Goal: Navigation & Orientation: Find specific page/section

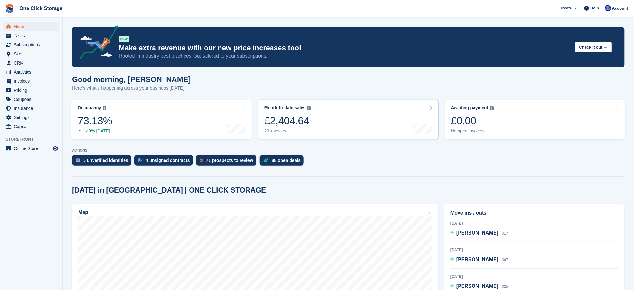
click at [344, 124] on link "Month-to-date sales The sum of all finalised invoices generated this month to d…" at bounding box center [348, 119] width 180 height 40
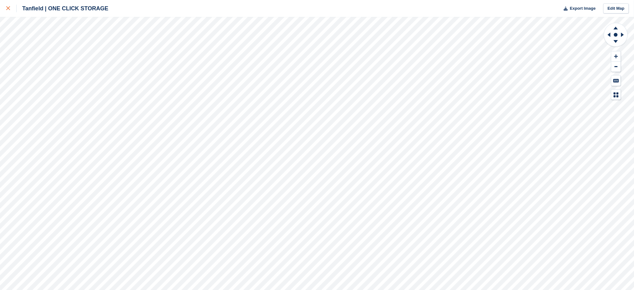
click at [8, 11] on div at bounding box center [11, 9] width 10 height 8
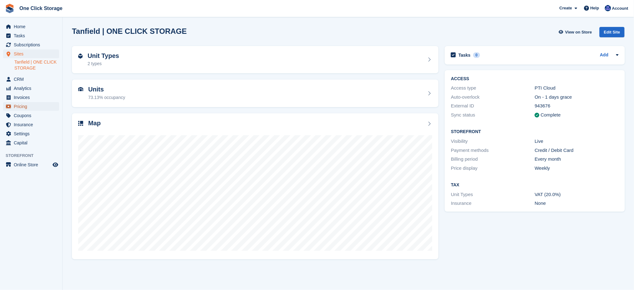
click at [28, 104] on span "Pricing" at bounding box center [33, 106] width 38 height 9
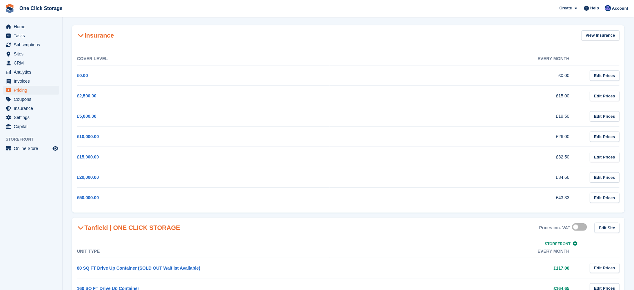
scroll to position [54, 0]
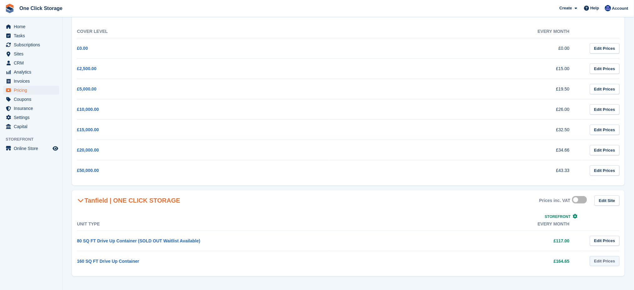
click at [613, 260] on link "Edit Prices" at bounding box center [605, 261] width 30 height 10
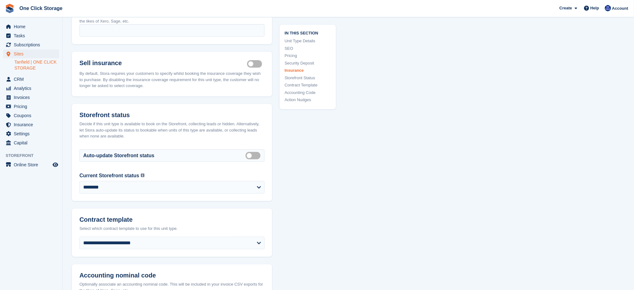
scroll to position [893, 0]
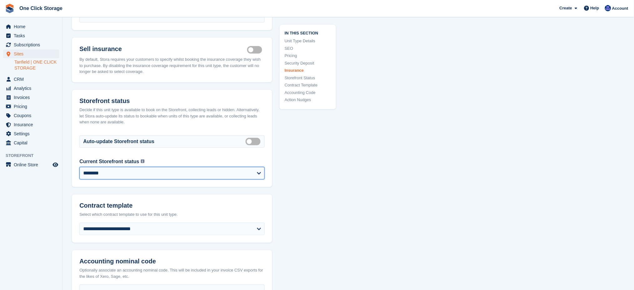
click at [229, 174] on select "**********" at bounding box center [171, 173] width 185 height 13
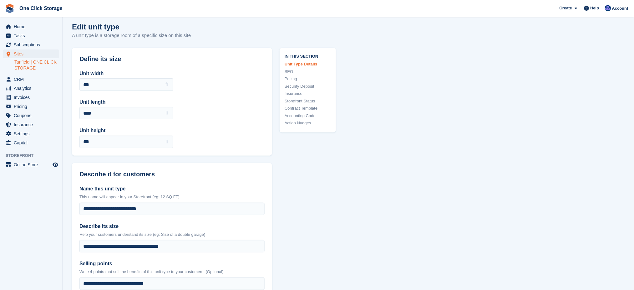
scroll to position [0, 0]
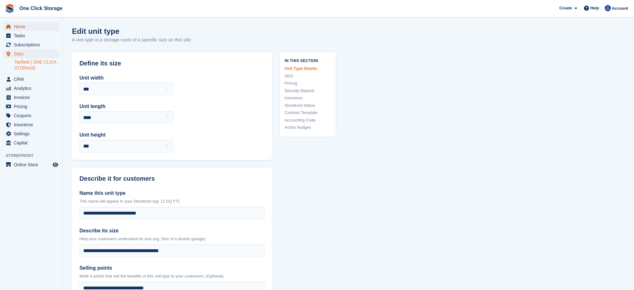
click at [26, 24] on span "Home" at bounding box center [33, 26] width 38 height 9
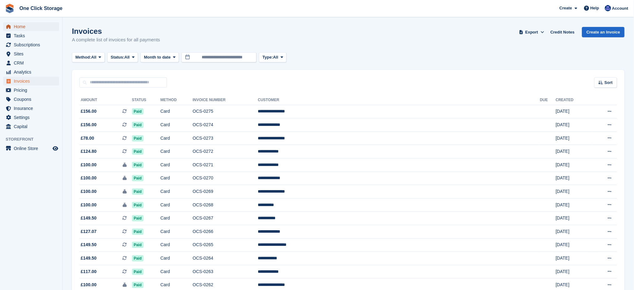
click at [23, 28] on span "Home" at bounding box center [33, 26] width 38 height 9
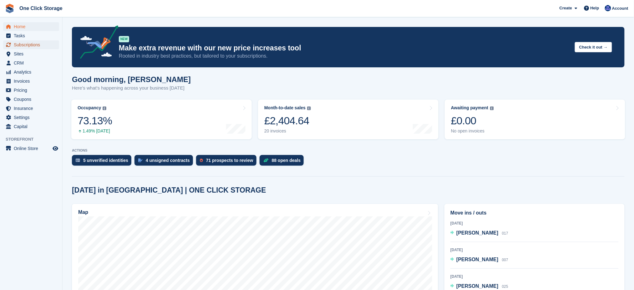
click at [26, 44] on span "Subscriptions" at bounding box center [33, 44] width 38 height 9
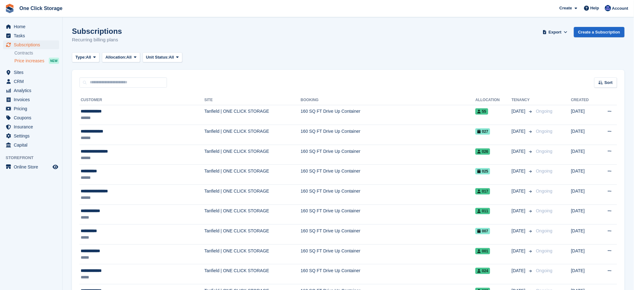
click at [26, 59] on span "Price increases" at bounding box center [29, 61] width 30 height 6
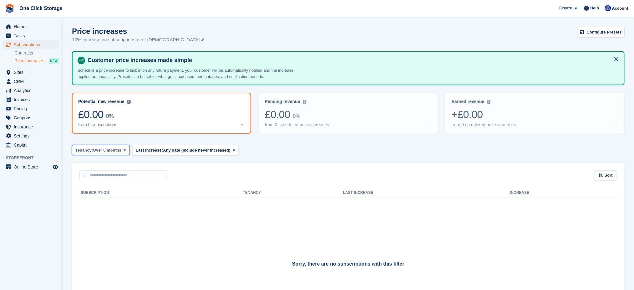
click at [124, 148] on icon at bounding box center [125, 150] width 3 height 4
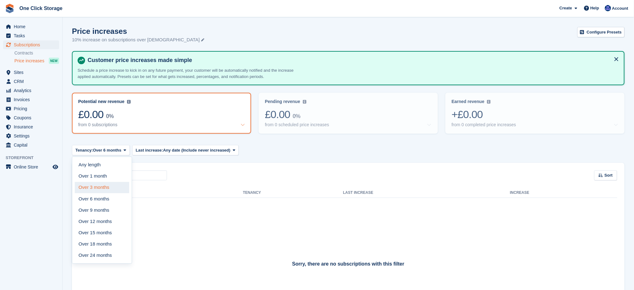
click at [109, 185] on link "Over 3 months" at bounding box center [102, 187] width 54 height 11
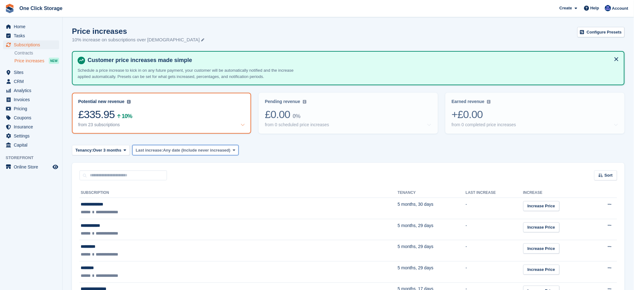
click at [164, 147] on span "Any date (Include never increased)" at bounding box center [196, 150] width 67 height 6
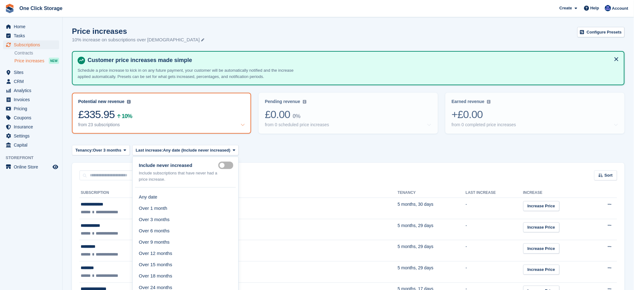
click at [328, 173] on div "Sort Sort by Customer name Tenancy Last increase Tenancy (longest first) Tenanc…" at bounding box center [348, 172] width 552 height 18
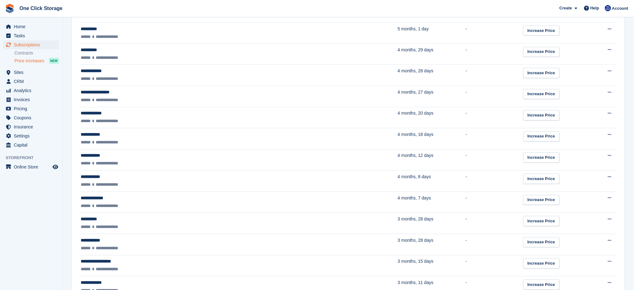
scroll to position [417, 0]
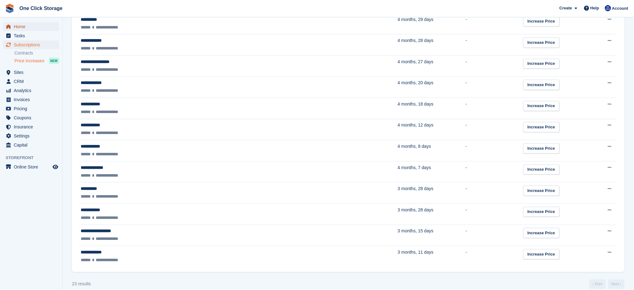
click at [28, 28] on span "Home" at bounding box center [33, 26] width 38 height 9
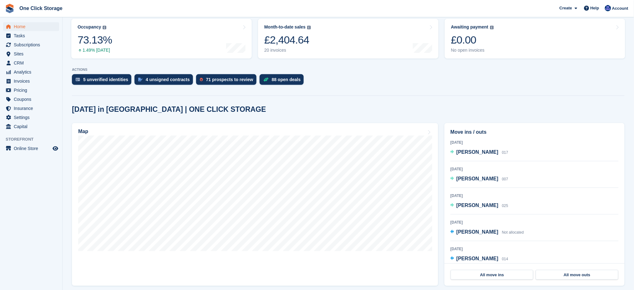
scroll to position [125, 0]
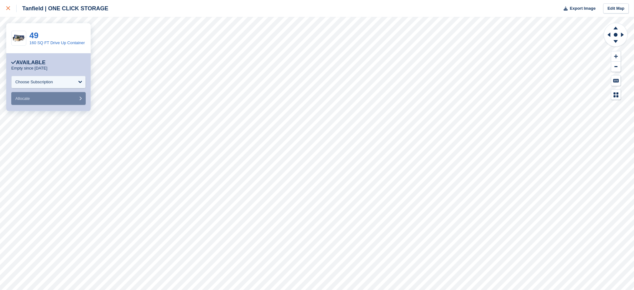
click at [12, 8] on div at bounding box center [11, 9] width 10 height 8
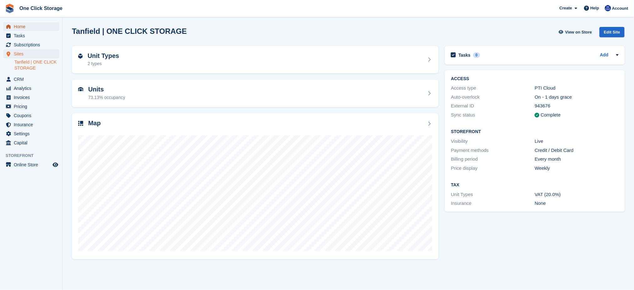
click at [36, 26] on span "Home" at bounding box center [33, 26] width 38 height 9
